Goal: Task Accomplishment & Management: Manage account settings

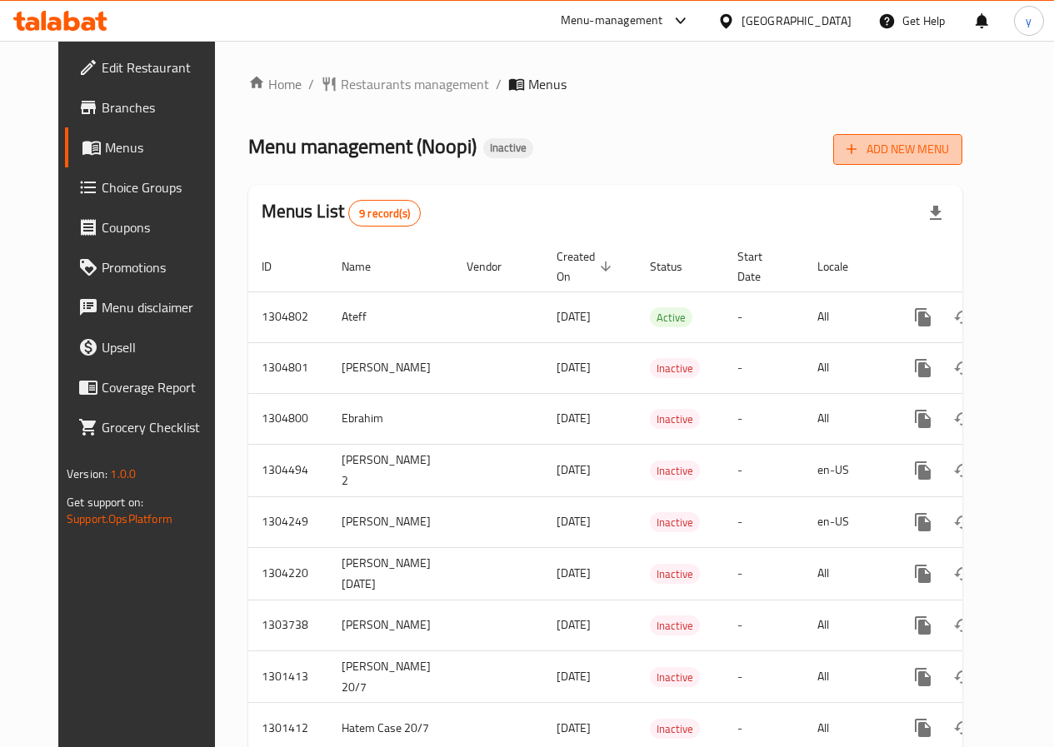
click at [925, 149] on span "Add New Menu" at bounding box center [897, 149] width 102 height 21
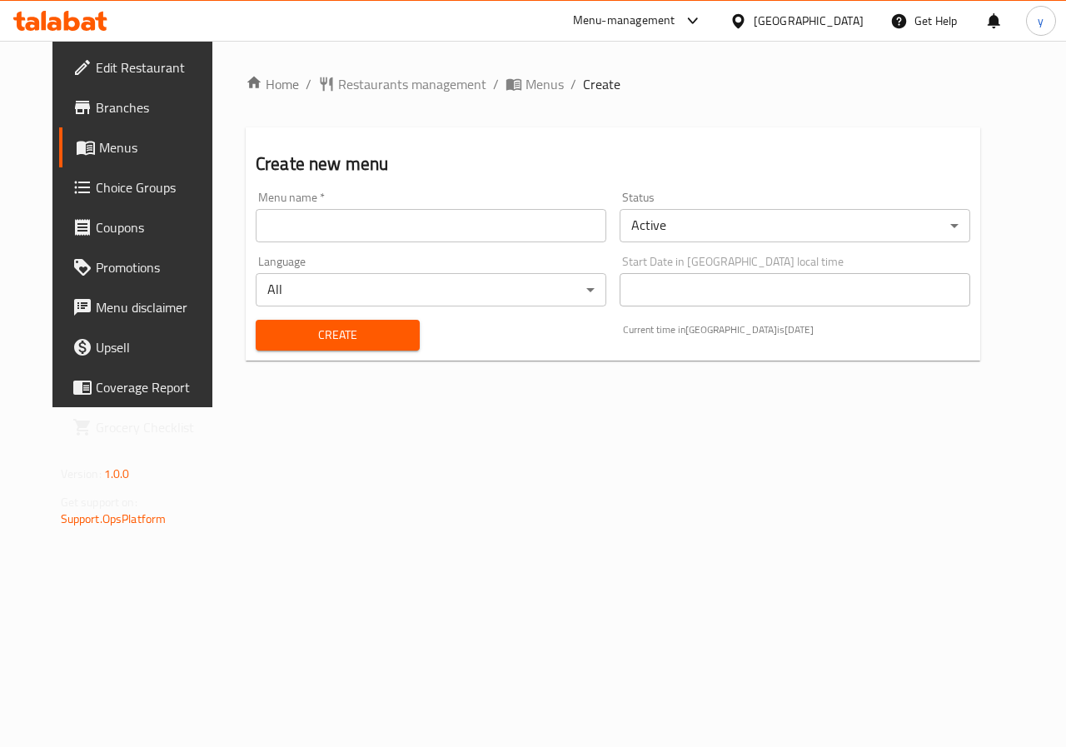
click at [437, 230] on input "text" at bounding box center [431, 225] width 351 height 33
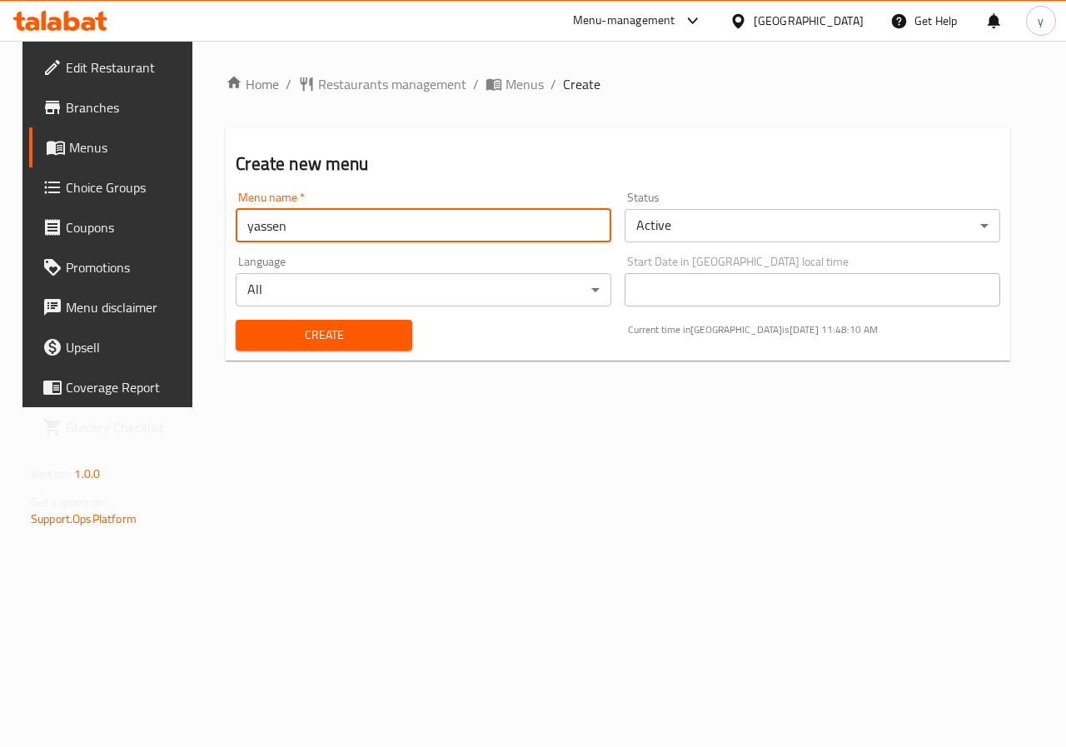
type input "yassen"
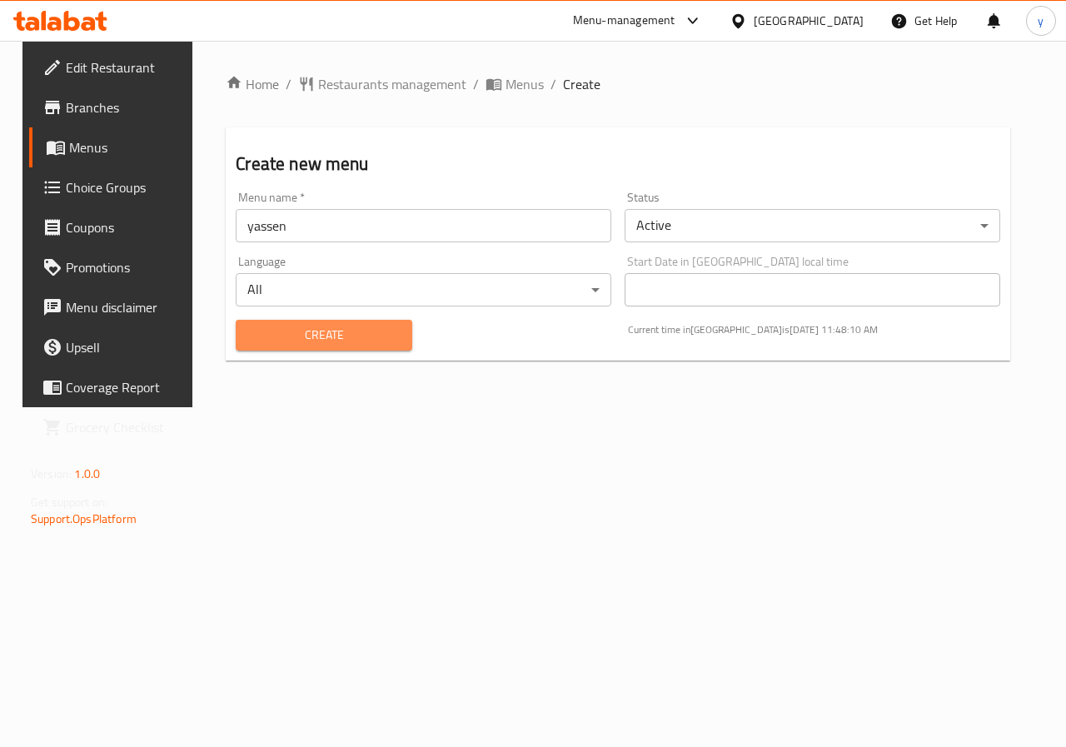
click at [292, 344] on span "Create" at bounding box center [323, 335] width 149 height 21
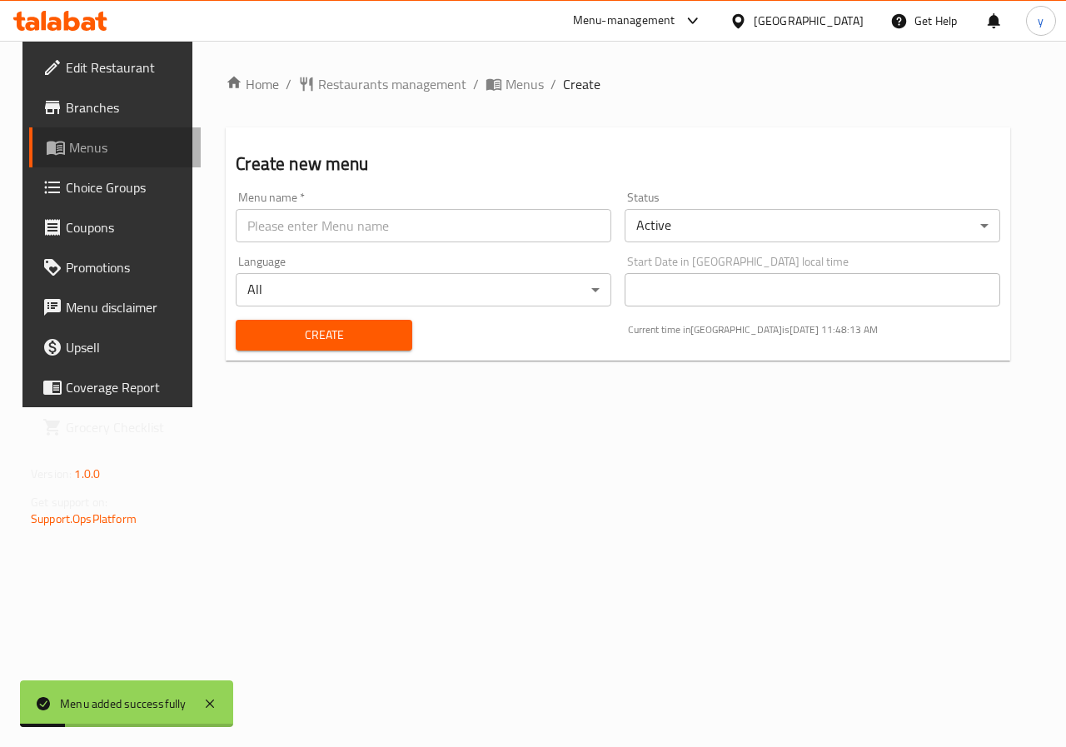
click at [74, 152] on span "Menus" at bounding box center [128, 147] width 118 height 20
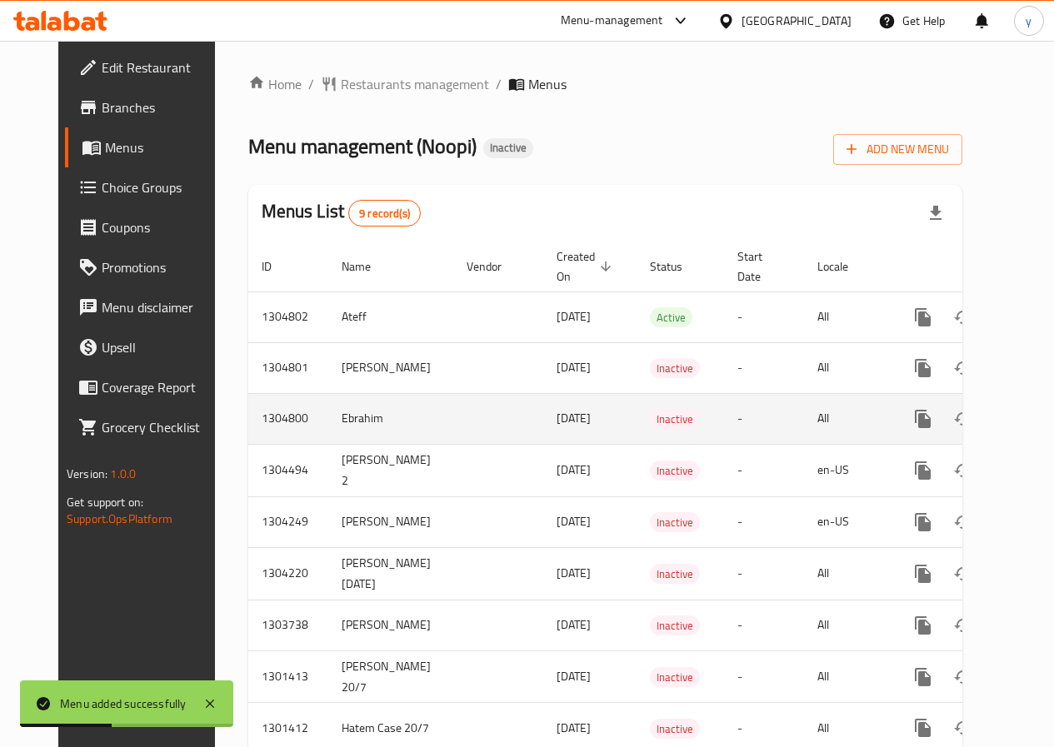
scroll to position [62, 0]
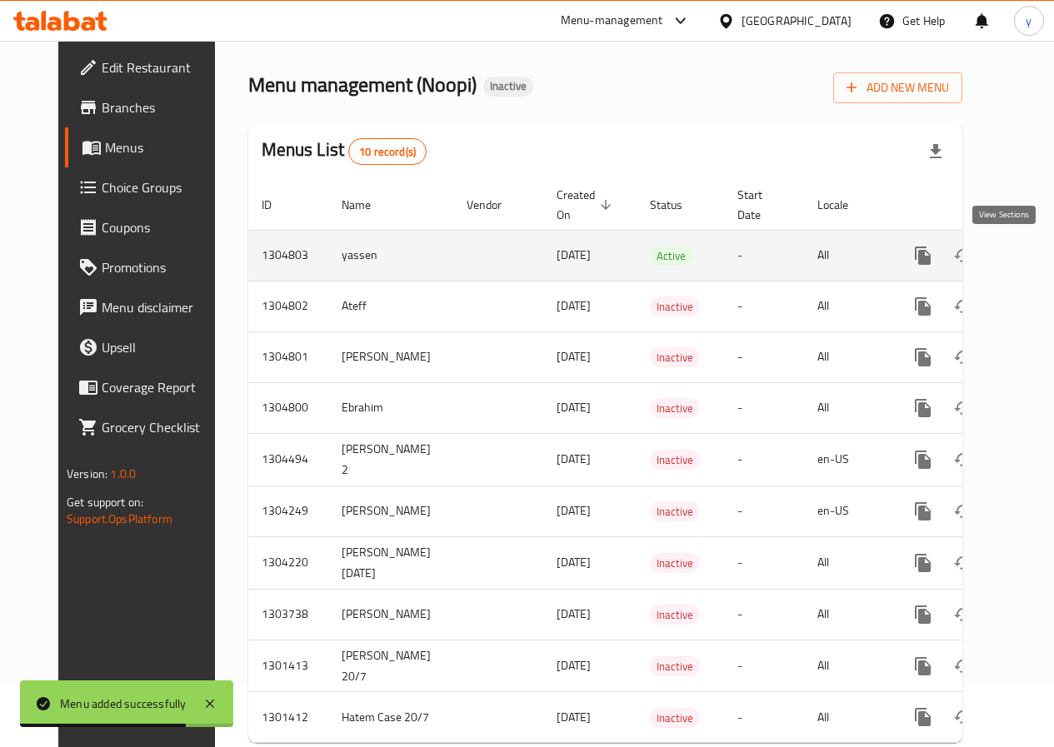
click at [1035, 255] on icon "enhanced table" at bounding box center [1042, 255] width 15 height 15
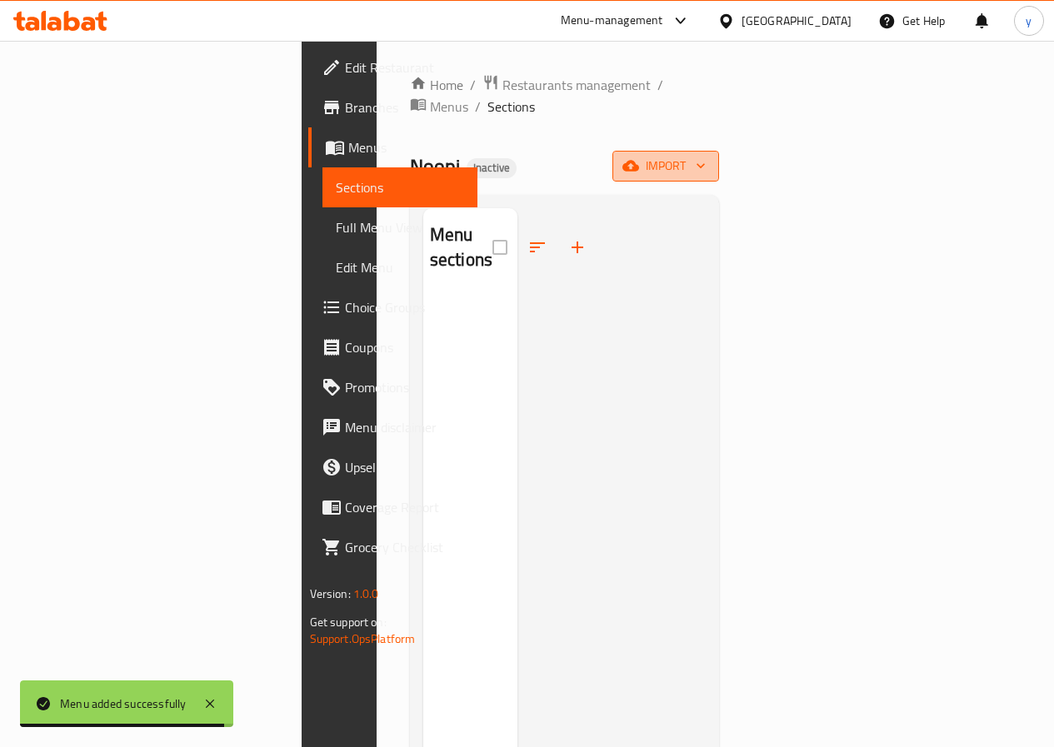
click at [709, 157] on icon "button" at bounding box center [700, 165] width 17 height 17
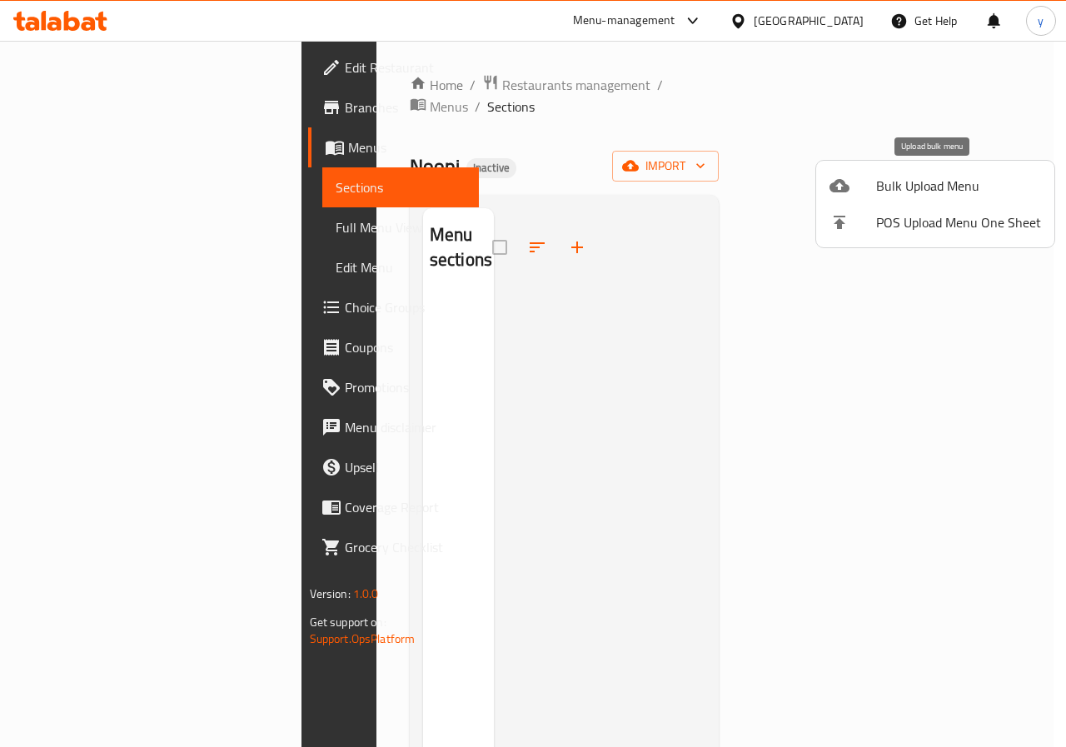
click at [885, 189] on span "Bulk Upload Menu" at bounding box center [958, 186] width 165 height 20
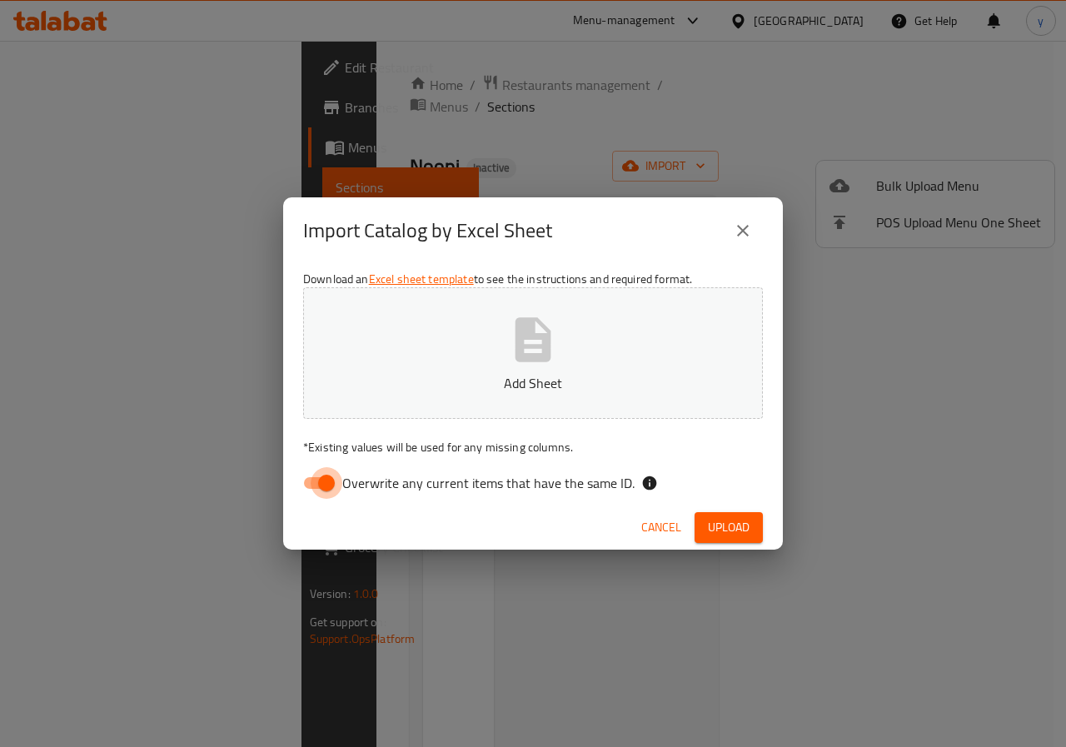
click at [327, 476] on input "Overwrite any current items that have the same ID." at bounding box center [326, 483] width 95 height 32
checkbox input "false"
click at [756, 238] on button "close" at bounding box center [743, 231] width 40 height 40
